Goal: Information Seeking & Learning: Learn about a topic

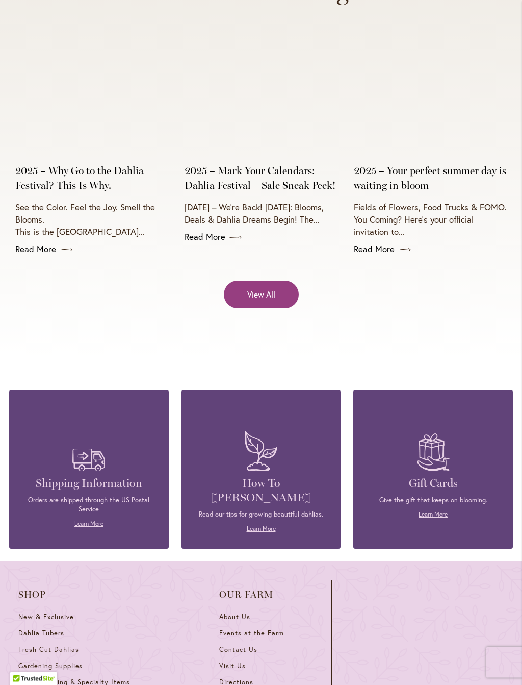
scroll to position [4128, 0]
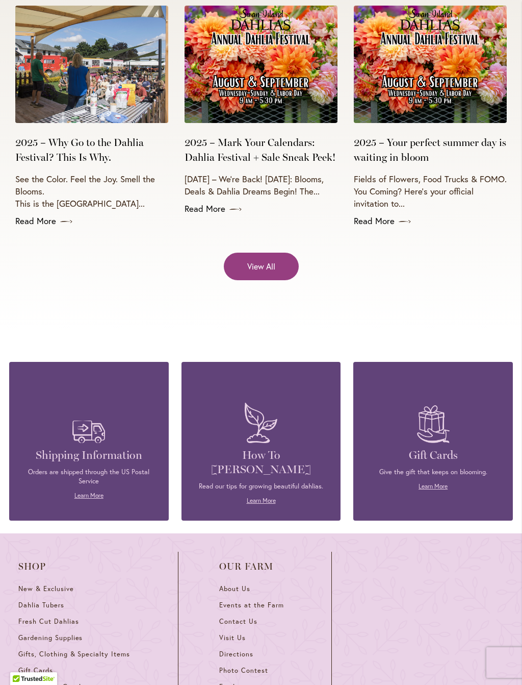
click at [259, 448] on h4 "How To [PERSON_NAME]" at bounding box center [261, 462] width 129 height 29
click at [264, 496] on link "Learn More" at bounding box center [261, 500] width 29 height 8
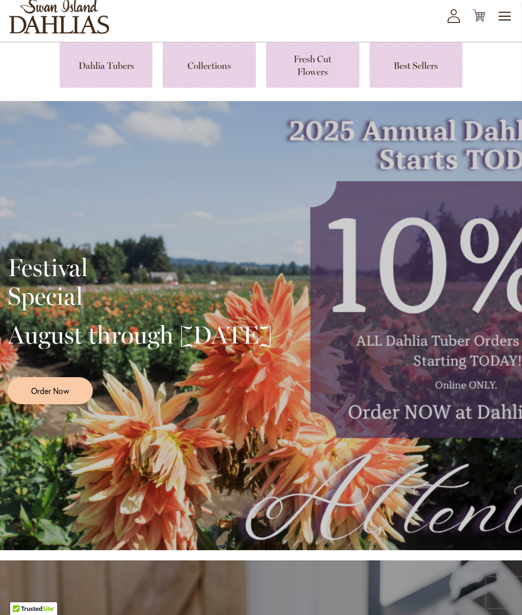
scroll to position [0, 0]
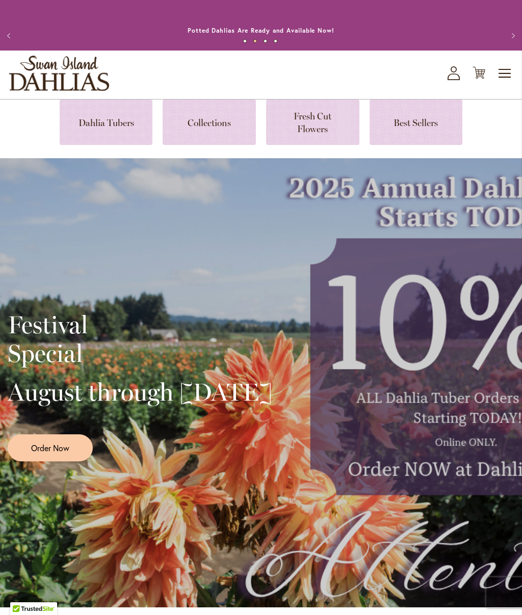
click at [213, 119] on link at bounding box center [209, 121] width 93 height 45
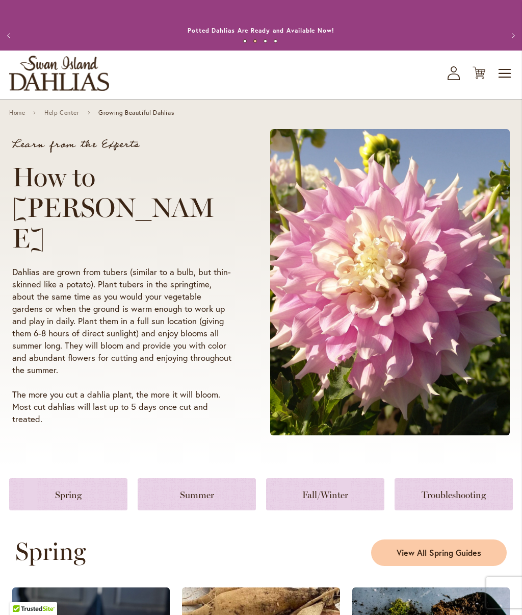
click at [12, 33] on button "Previous" at bounding box center [10, 36] width 20 height 20
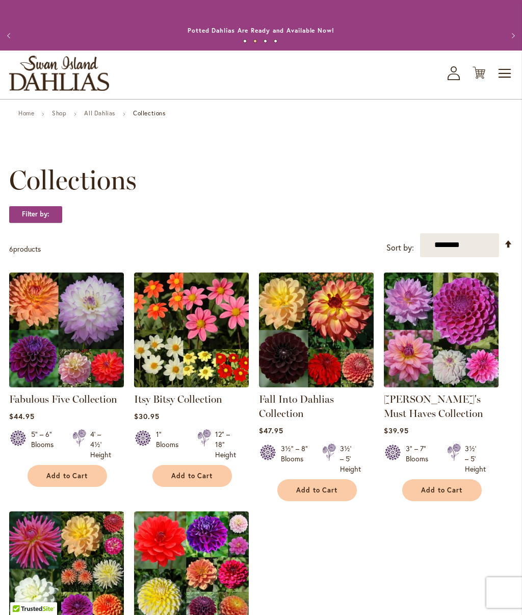
click at [8, 31] on button "Previous" at bounding box center [10, 36] width 20 height 20
click at [12, 32] on button "Previous" at bounding box center [10, 36] width 20 height 20
click at [15, 28] on button "Previous" at bounding box center [10, 36] width 20 height 20
click at [14, 40] on button "Previous" at bounding box center [10, 36] width 20 height 20
click at [15, 39] on button "Previous" at bounding box center [10, 36] width 20 height 20
